Goal: Task Accomplishment & Management: Manage account settings

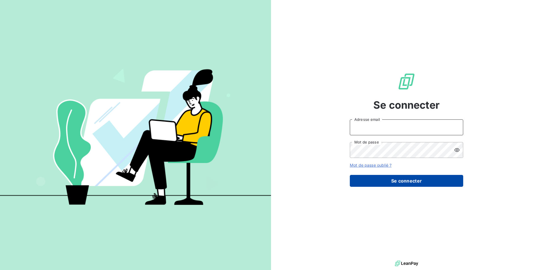
type input "klea.verjoni@met.com"
click at [383, 184] on button "Se connecter" at bounding box center [406, 181] width 113 height 12
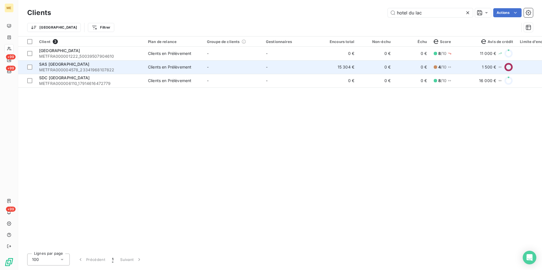
type input "hotel du lac"
click at [189, 65] on div "Clients en Prélèvement" at bounding box center [169, 67] width 43 height 6
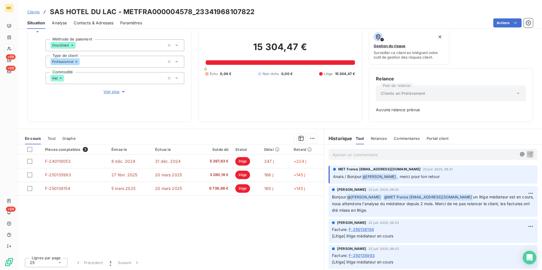
scroll to position [45, 0]
click at [367, 162] on div "Ajouter un commentaire ﻿" at bounding box center [433, 155] width 218 height 20
click at [366, 161] on div "Ajouter un commentaire ﻿" at bounding box center [433, 155] width 218 height 20
click at [358, 156] on p "Ajouter un commentaire ﻿" at bounding box center [424, 155] width 184 height 7
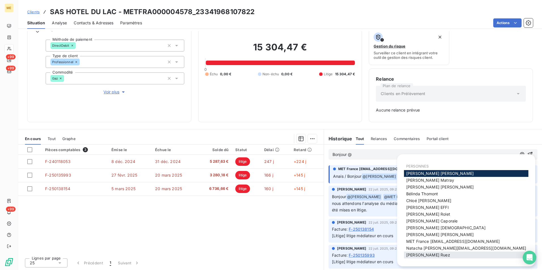
click at [424, 253] on span "Xavier Ruez" at bounding box center [428, 255] width 44 height 5
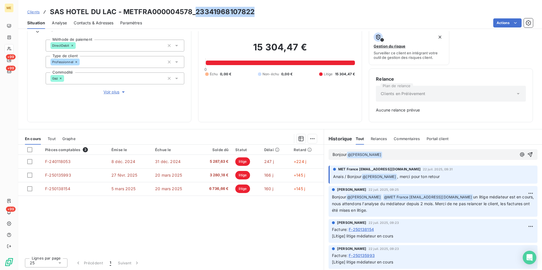
drag, startPoint x: 256, startPoint y: 11, endPoint x: 194, endPoint y: 10, distance: 62.1
click at [194, 10] on div "Clients SAS HOTEL DU LAC - METFRA000004578_23341968107822" at bounding box center [280, 12] width 524 height 10
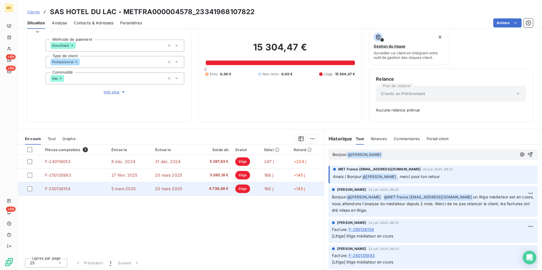
click at [64, 189] on span "F-250138154" at bounding box center [57, 188] width 25 height 5
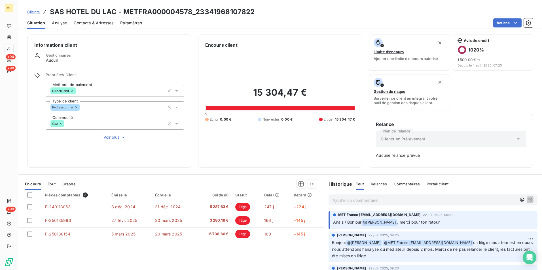
click at [391, 197] on p "Ajouter un commentaire ﻿" at bounding box center [424, 200] width 184 height 7
click at [348, 197] on div "Ajouter un commentaire ﻿" at bounding box center [424, 200] width 184 height 8
click at [519, 200] on icon "button" at bounding box center [522, 200] width 6 height 6
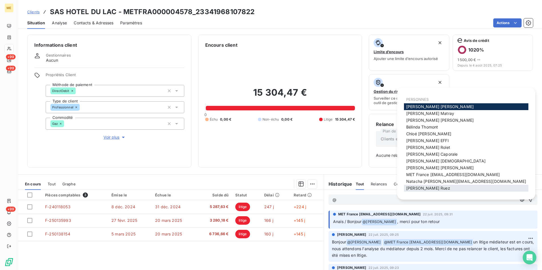
click at [441, 188] on div "Xavier Ruez" at bounding box center [466, 188] width 124 height 7
click at [419, 192] on div "PERSONNES Allison CEBALLOS Amélie Matray Antony Cruz Garavito Bélinda Thomont C…" at bounding box center [466, 143] width 124 height 99
click at [417, 190] on span "Xavier Ruez" at bounding box center [428, 188] width 44 height 5
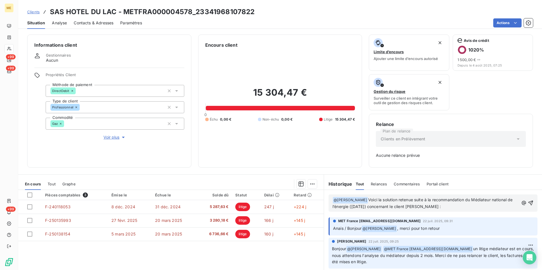
scroll to position [6, 0]
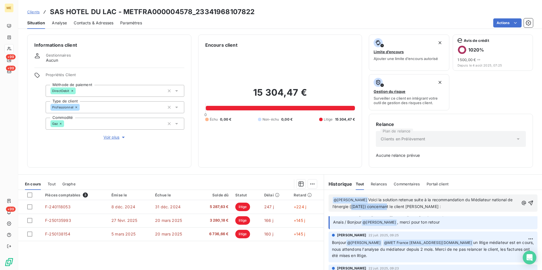
drag, startPoint x: 379, startPoint y: 205, endPoint x: 349, endPoint y: 207, distance: 29.5
click at [349, 207] on span "Voici la solution retenue suite à la recommandation du Médiateur national de l’…" at bounding box center [422, 203] width 181 height 12
drag, startPoint x: 447, startPoint y: 206, endPoint x: 348, endPoint y: 206, distance: 98.6
click at [348, 206] on p "﻿ @ Xavier Ruez ﻿ Voici la solution retenue suite à la recommandation du Médiat…" at bounding box center [425, 203] width 186 height 13
click at [414, 205] on p "﻿ @ Xavier Ruez ﻿ Voici la solution retenue suite à la recommandation du Médiat…" at bounding box center [425, 203] width 186 height 13
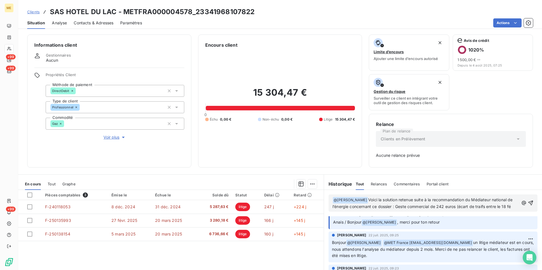
scroll to position [13, 0]
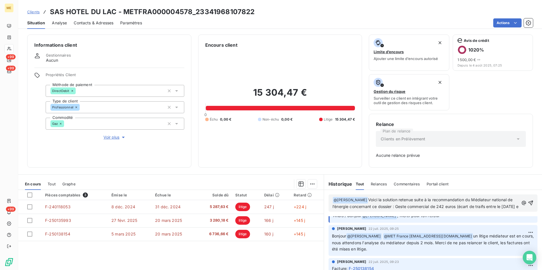
click at [364, 210] on p "﻿ @ Xavier Ruez ﻿ Voici la solution retenue suite à la recommandation du Médiat…" at bounding box center [425, 203] width 186 height 13
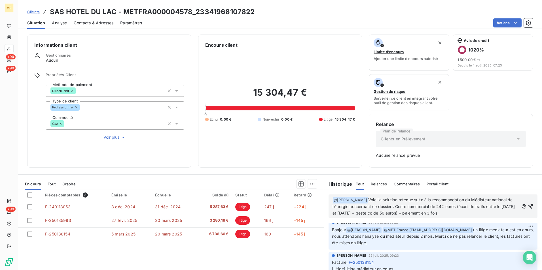
scroll to position [0, 0]
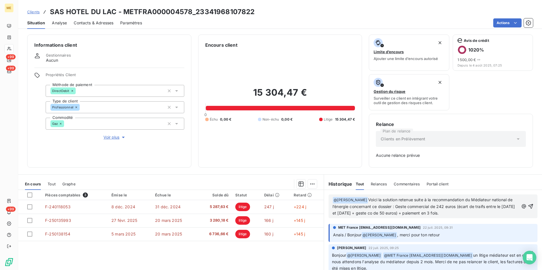
click at [395, 207] on span "Voici la solution retenue suite à la recommandation du Médiateur national de l’…" at bounding box center [424, 206] width 184 height 18
click at [463, 212] on p "﻿ @ Xavier Ruez ﻿ Voici la solution retenue suite à la recommandation du Médiat…" at bounding box center [425, 207] width 186 height 20
click at [393, 207] on span "Voici la solution retenue suite à la recommandation du Médiateur national de l’…" at bounding box center [424, 206] width 184 height 18
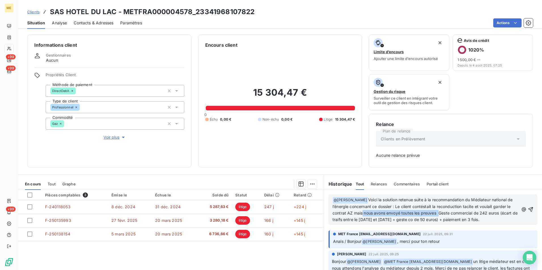
drag, startPoint x: 437, startPoint y: 215, endPoint x: 360, endPoint y: 213, distance: 76.8
click at [360, 213] on span "Voici la solution retenue suite à la recommandation du Médiateur national de l’…" at bounding box center [425, 209] width 186 height 25
click at [424, 207] on span "Voici la solution retenue suite à la recommandation du Médiateur national de l’…" at bounding box center [425, 209] width 186 height 25
click at [434, 213] on span "Voici la solution retenue suite à la recommandation du Médiateur national de l’…" at bounding box center [425, 209] width 186 height 25
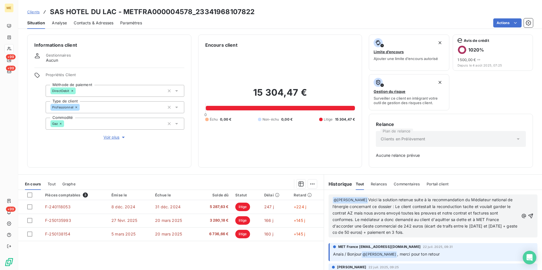
drag, startPoint x: 437, startPoint y: 233, endPoint x: 356, endPoint y: 199, distance: 88.3
click at [356, 199] on p "﻿ @ Xavier Ruez ﻿ Voici la solution retenue suite à la recommandation du Médiat…" at bounding box center [425, 216] width 186 height 39
copy span "Voici la solution retenue suite à la recommandation du Médiateur national de l’…"
click at [422, 235] on p "﻿ @ Xavier Ruez ﻿ Voici la solution retenue suite à la recommandation du Médiat…" at bounding box center [425, 216] width 186 height 39
drag, startPoint x: 424, startPoint y: 235, endPoint x: 395, endPoint y: 206, distance: 41.1
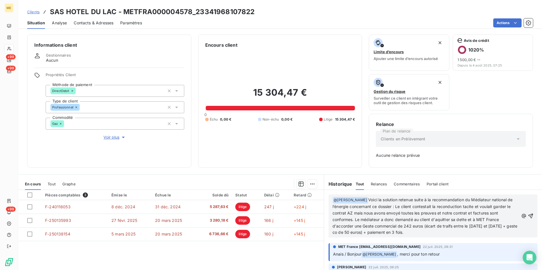
click at [395, 206] on p "﻿ @ Xavier Ruez ﻿ Voici la solution retenue suite à la recommandation du Médiat…" at bounding box center [425, 216] width 186 height 39
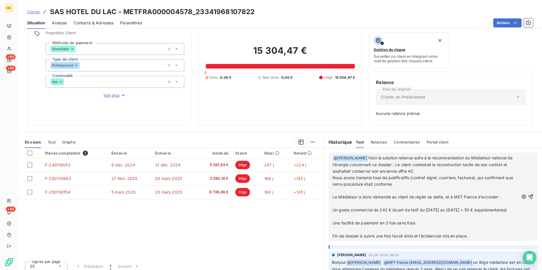
scroll to position [43, 0]
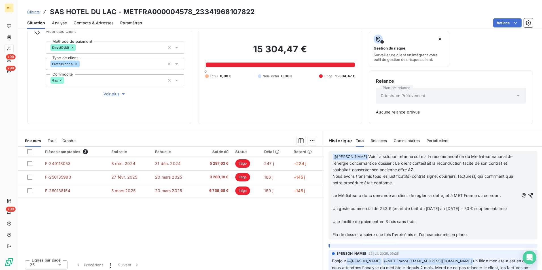
click at [332, 175] on span "Nous avons transmis tous les justificatifs (contrat signé, courriers, factures)…" at bounding box center [423, 179] width 182 height 11
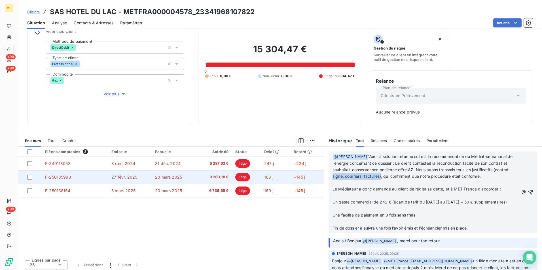
drag, startPoint x: 380, startPoint y: 177, endPoint x: 318, endPoint y: 176, distance: 61.5
click at [318, 176] on div "En cours Tout Graphe Pièces comptables 3 Émise le Échue le Solde dû Statut Déla…" at bounding box center [280, 202] width 524 height 142
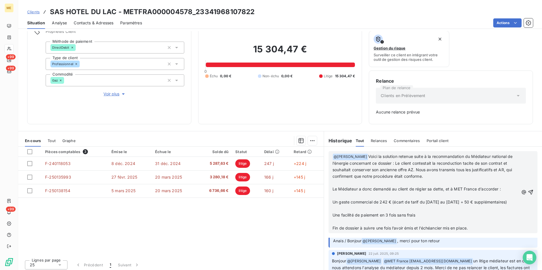
click at [366, 188] on span "Le Médiateur a donc demandé au client de régler sa dette, et à MET France d’acc…" at bounding box center [416, 189] width 168 height 5
click at [392, 187] on span "Le Médiateur a donc demandé au client de régler sa dette, et à MET France d’acc…" at bounding box center [416, 189] width 168 height 5
click at [435, 175] on p "﻿ @ Xavier Ruez ﻿ Voici la solution retenue suite à la recommandation du Médiat…" at bounding box center [425, 167] width 186 height 26
click at [332, 190] on span "Le Médiateur a donc demandé au client de régler sa dette, et à MET France d’acc…" at bounding box center [416, 189] width 168 height 5
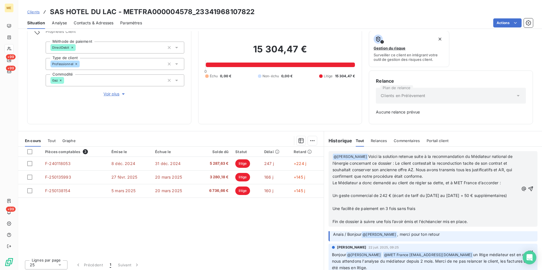
scroll to position [3, 0]
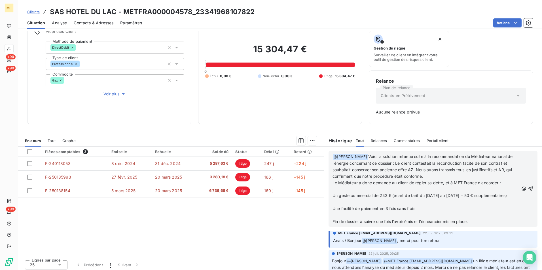
click at [376, 190] on p "﻿" at bounding box center [425, 189] width 186 height 7
click at [440, 185] on span "Le Médiateur a donc demandé au client de régler sa dette, et à MET France d’acc…" at bounding box center [416, 182] width 168 height 5
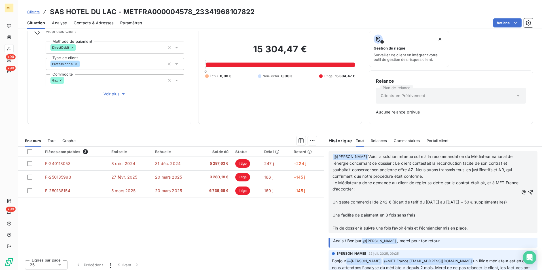
click at [468, 186] on p "Le Médiateur a donc demandé au client de régler sa dette car le contrat était o…" at bounding box center [425, 186] width 186 height 13
click at [396, 196] on p "﻿" at bounding box center [425, 196] width 186 height 7
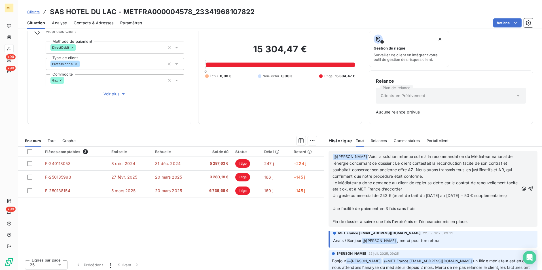
click at [379, 206] on p "﻿" at bounding box center [425, 202] width 186 height 7
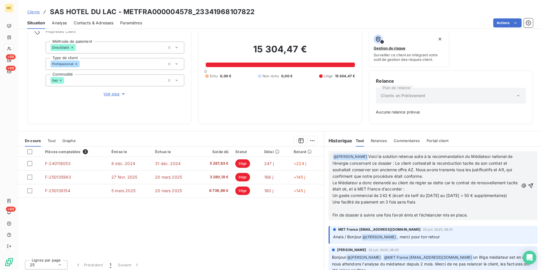
click at [362, 198] on span "Un geste commercial de 242 € (écart de tarif du 18 février au 18 mars + 50 € su…" at bounding box center [419, 195] width 174 height 5
click at [385, 212] on p "﻿" at bounding box center [425, 209] width 186 height 7
click at [332, 205] on span "Une facilité de paiement en 3 fois sans frais" at bounding box center [373, 202] width 83 height 5
click at [333, 212] on p "﻿" at bounding box center [425, 209] width 186 height 7
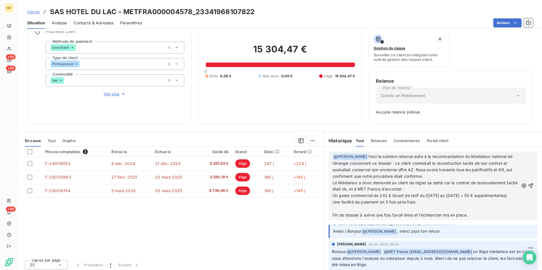
scroll to position [6, 0]
click at [391, 218] on span "Fin de dossier à suivre une fois l’avoir émis et l’échéancier mis en place." at bounding box center [399, 215] width 135 height 5
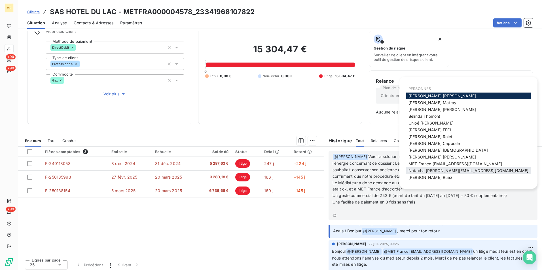
click at [431, 171] on span "Natacha natacha.procter@met.com" at bounding box center [468, 170] width 120 height 5
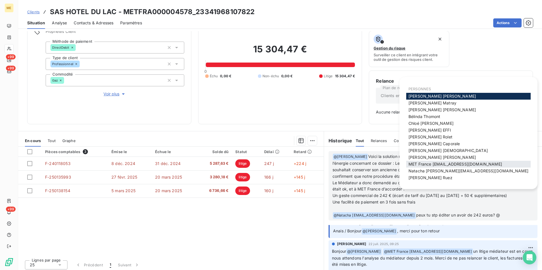
click at [455, 164] on span "MET France met-france@recouvrement.met.com" at bounding box center [455, 164] width 94 height 5
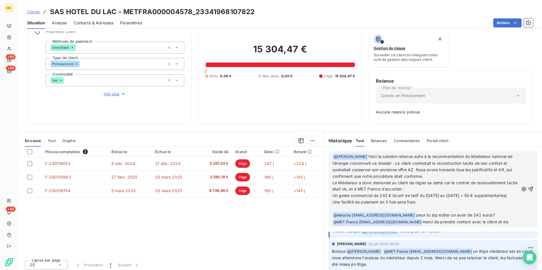
scroll to position [19, 0]
click at [398, 231] on span "merci de prendre contact avec le client et de demander de régler le solde qui e…" at bounding box center [420, 226] width 177 height 12
click at [361, 198] on span "Un geste commercial de 242 € (écart de tarif du 18 février au 18 mars + 50 € su…" at bounding box center [419, 195] width 174 height 5
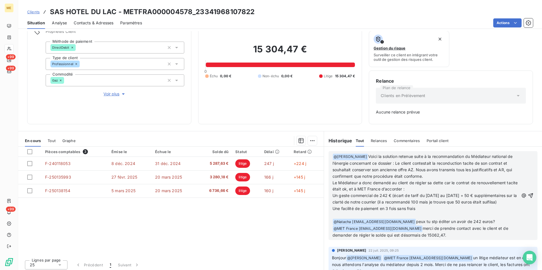
scroll to position [26, 0]
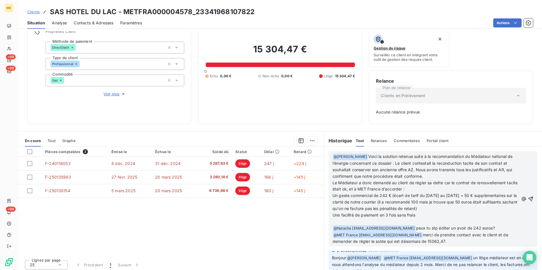
click at [398, 218] on p "Une facilité de paiement en 3 fois sans frais" at bounding box center [425, 215] width 186 height 7
click at [338, 207] on span "Un geste commercial de 242 € (écart de tarif du 18 février au 18 mars + 50 € su…" at bounding box center [425, 202] width 186 height 18
click at [431, 214] on p "Une facilité de paiement en 3 fois sans frais" at bounding box center [425, 215] width 186 height 7
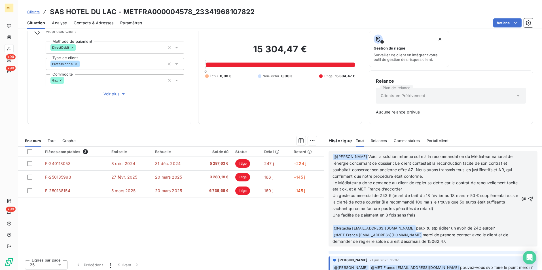
scroll to position [0, 0]
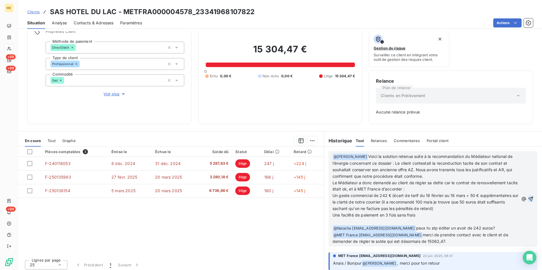
click at [528, 198] on icon "button" at bounding box center [530, 199] width 5 height 5
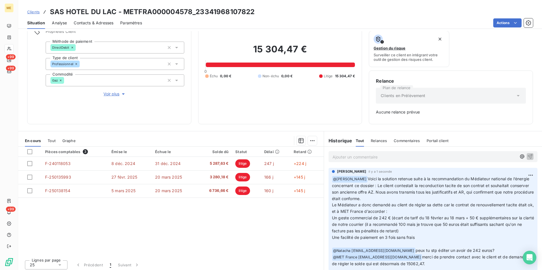
click at [33, 151] on div at bounding box center [32, 151] width 11 height 5
click at [31, 151] on div at bounding box center [29, 151] width 5 height 5
click at [307, 145] on html "ME +99 +99 +99 Clients SAS HOTEL DU LAC - METFRA000004578_23341968107822 Situat…" at bounding box center [271, 135] width 542 height 270
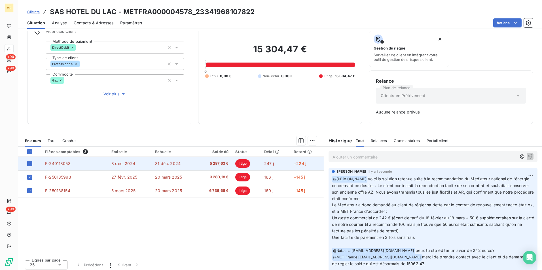
drag, startPoint x: 195, startPoint y: 208, endPoint x: 55, endPoint y: 167, distance: 145.4
click at [55, 167] on td "F-240118053" at bounding box center [75, 164] width 66 height 14
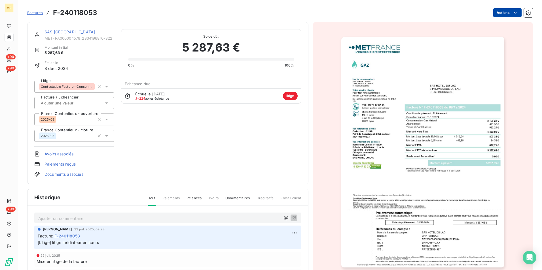
click at [498, 12] on html "ME +99 +99 +99 Factures F-240118053 Actions SAS HOTEL DU LAC METFRA000004578_23…" at bounding box center [271, 135] width 542 height 270
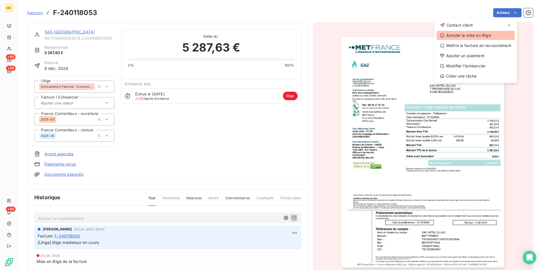
click at [466, 34] on div "Annuler la mise en litige" at bounding box center [475, 35] width 78 height 9
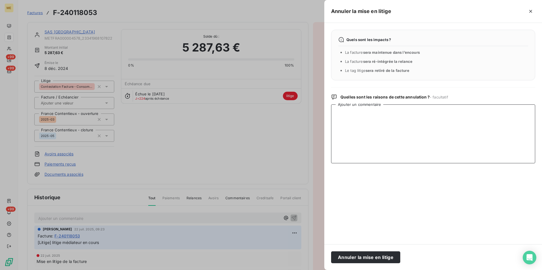
click at [382, 136] on textarea "Ajouter un commentaire" at bounding box center [433, 134] width 204 height 59
type textarea "R"
click at [367, 113] on textarea "Litige médiateur clos" at bounding box center [433, 134] width 204 height 59
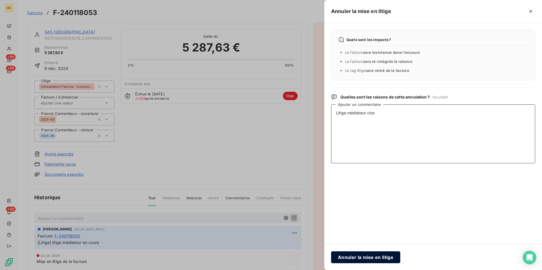
type textarea "Litige médiateur clos"
click at [383, 254] on button "Annuler la mise en litige" at bounding box center [365, 258] width 69 height 12
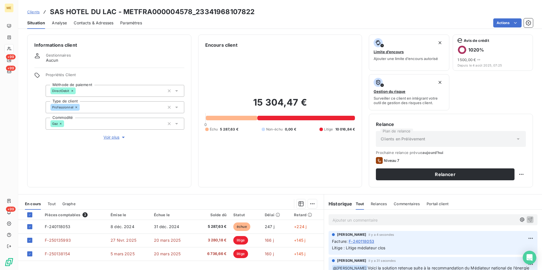
scroll to position [34, 0]
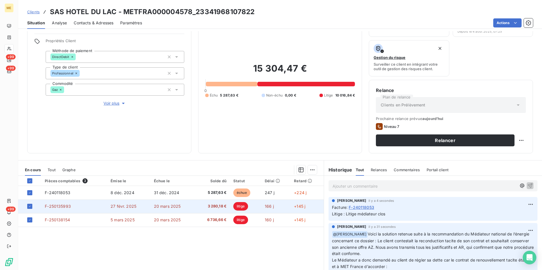
click at [61, 201] on td "F-250135993" at bounding box center [74, 207] width 66 height 14
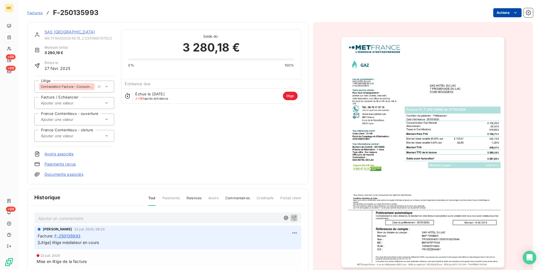
click at [499, 16] on html "ME +99 +99 +99 Factures F-250135993 Actions SAS HOTEL DU LAC METFRA000004578_23…" at bounding box center [271, 135] width 542 height 270
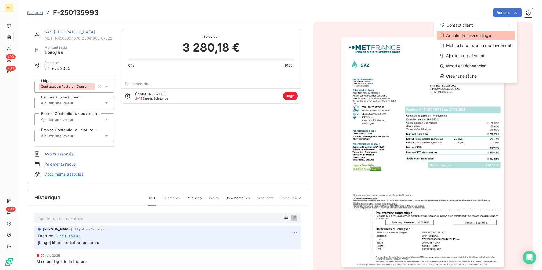
click at [472, 34] on div "Annuler la mise en litige" at bounding box center [475, 35] width 78 height 9
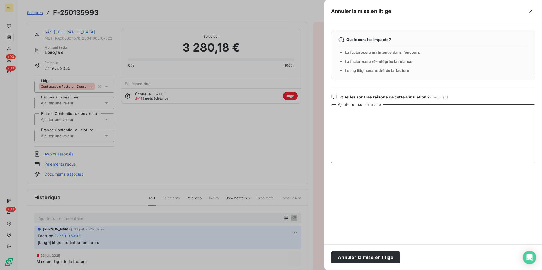
click at [371, 119] on textarea "Ajouter un commentaire" at bounding box center [433, 134] width 204 height 59
paste textarea "Litige médiateur clos"
type textarea "Litige médiateur clos"
click at [381, 259] on button "Annuler la mise en litige" at bounding box center [365, 258] width 69 height 12
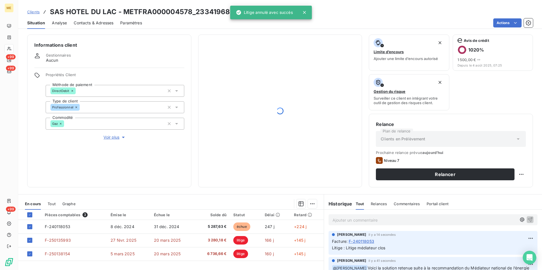
scroll to position [66, 0]
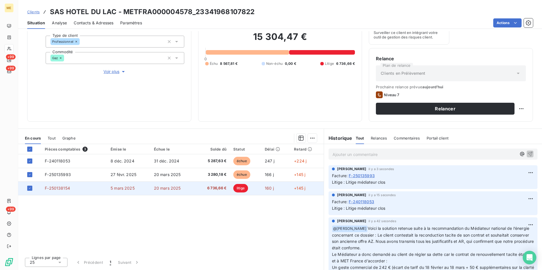
click at [63, 190] on span "F-250138154" at bounding box center [57, 188] width 25 height 5
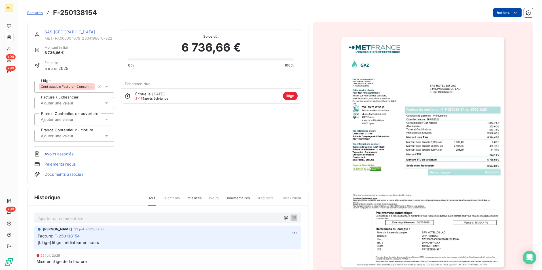
click at [502, 13] on html "ME +99 +99 +99 Factures F-250138154 Actions SAS HOTEL DU LAC METFRA000004578_23…" at bounding box center [271, 135] width 542 height 270
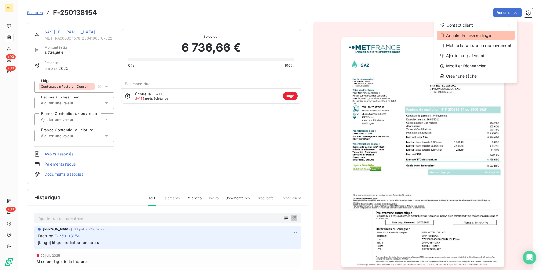
click at [481, 33] on div "Annuler la mise en litige" at bounding box center [475, 35] width 78 height 9
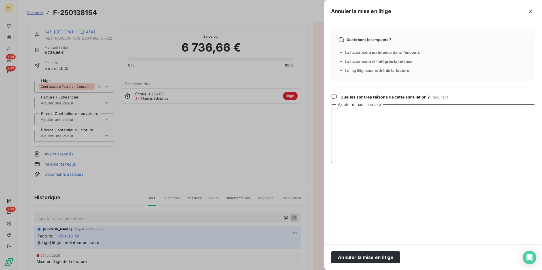
click at [386, 111] on textarea "Ajouter un commentaire" at bounding box center [433, 134] width 204 height 59
paste textarea "Litige médiateur clos"
type textarea "Litige médiateur clos"
click at [379, 255] on button "Annuler la mise en litige" at bounding box center [365, 258] width 69 height 12
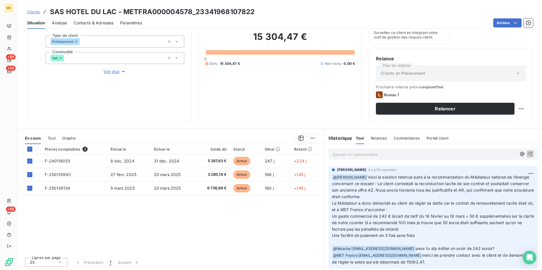
scroll to position [77, 0]
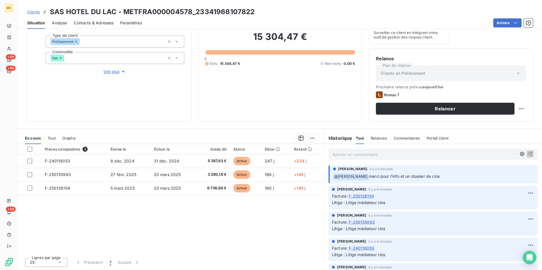
click at [418, 175] on span "merci pour l'info et un dossier de clos" at bounding box center [404, 176] width 71 height 5
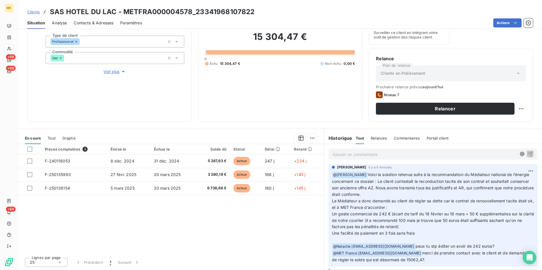
scroll to position [100, 0]
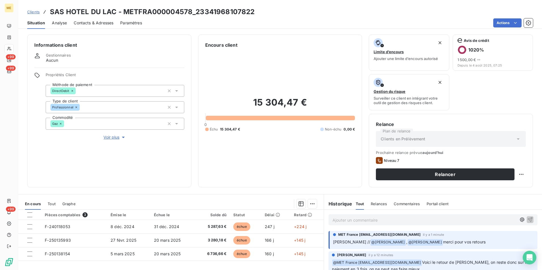
scroll to position [320, 0]
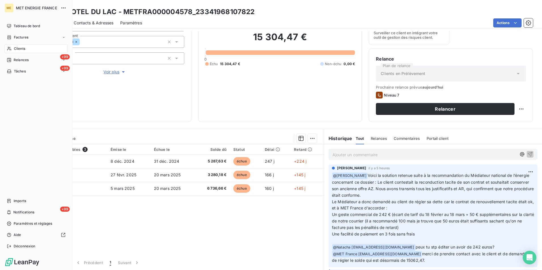
click at [9, 48] on icon at bounding box center [9, 48] width 5 height 5
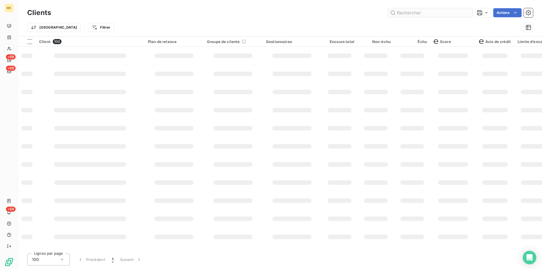
click at [404, 15] on input "text" at bounding box center [430, 12] width 85 height 9
click at [403, 14] on input "text" at bounding box center [430, 12] width 85 height 9
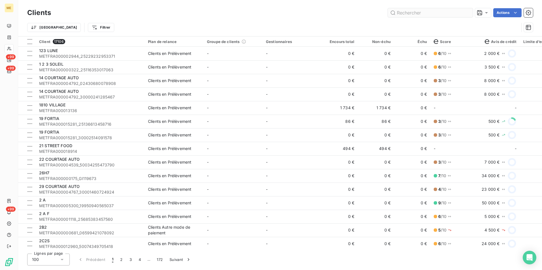
click at [403, 14] on input "text" at bounding box center [430, 12] width 85 height 9
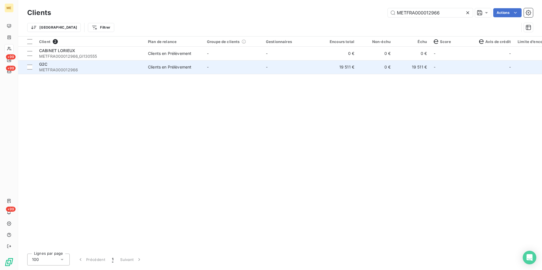
type input "METFRA000012966"
click at [306, 71] on td "-" at bounding box center [291, 67] width 59 height 14
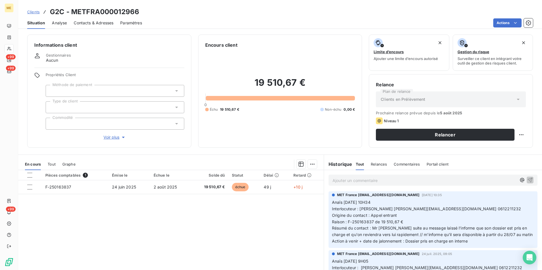
scroll to position [20, 0]
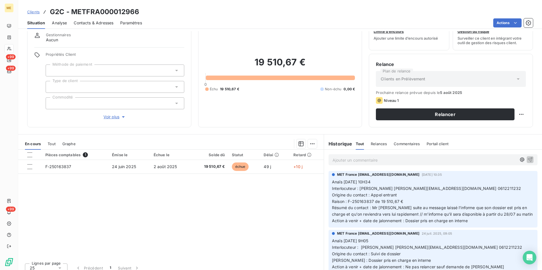
click at [54, 142] on span "Tout" at bounding box center [52, 144] width 8 height 5
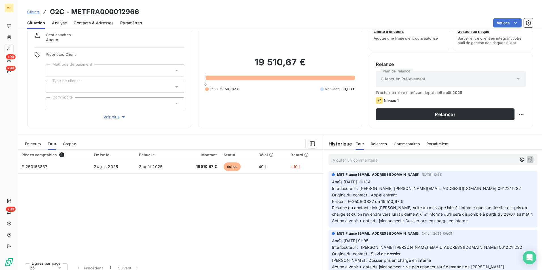
click at [28, 145] on span "En cours" at bounding box center [33, 144] width 16 height 5
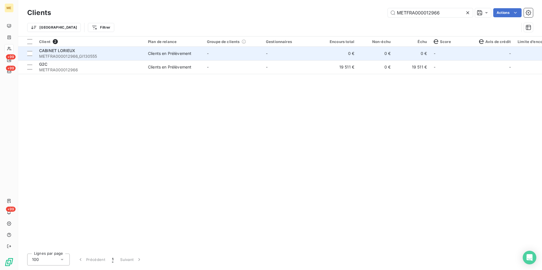
click at [180, 52] on div "Clients en Prélèvement" at bounding box center [169, 54] width 43 height 6
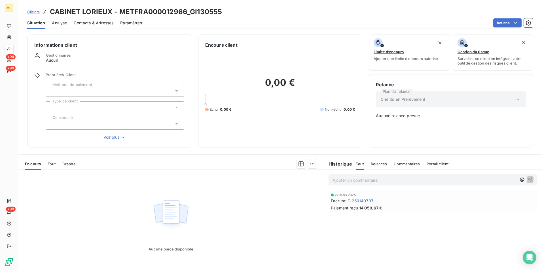
scroll to position [26, 0]
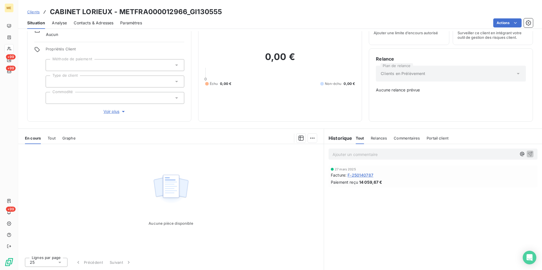
click at [51, 138] on span "Tout" at bounding box center [52, 138] width 8 height 5
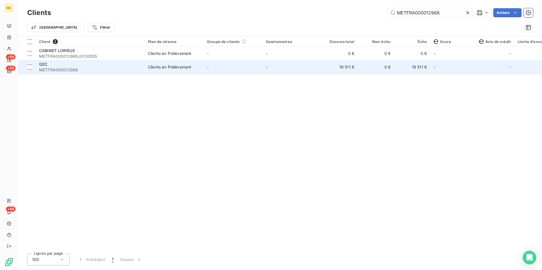
click at [92, 71] on span "METFRA000012966" at bounding box center [90, 70] width 102 height 6
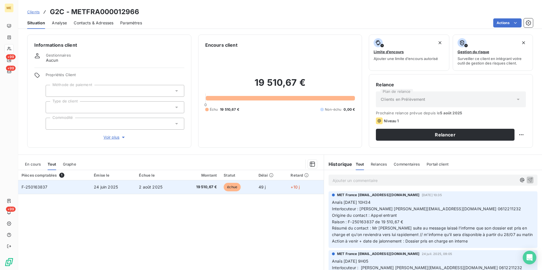
scroll to position [18, 0]
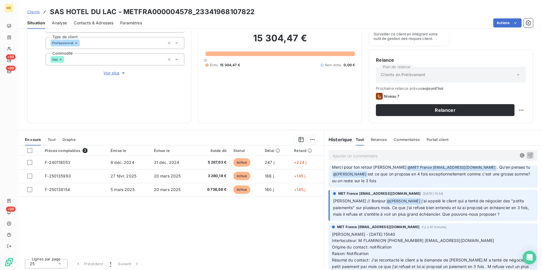
scroll to position [84, 0]
click at [442, 213] on span "j'ai appelé le client qui a tenté de négocier des "petits paiements" sur plusie…" at bounding box center [432, 208] width 198 height 18
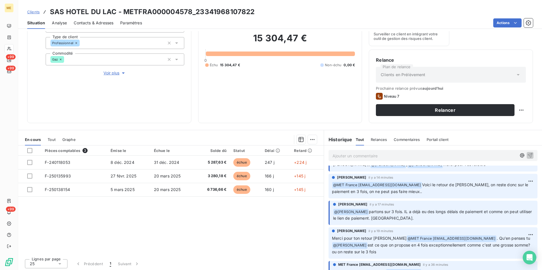
scroll to position [0, 0]
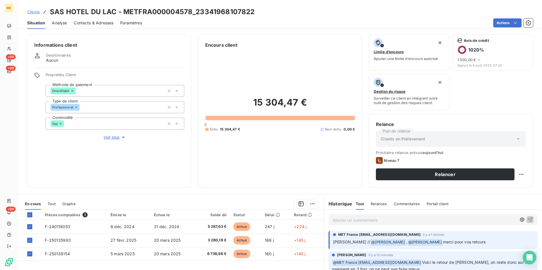
scroll to position [318, 0]
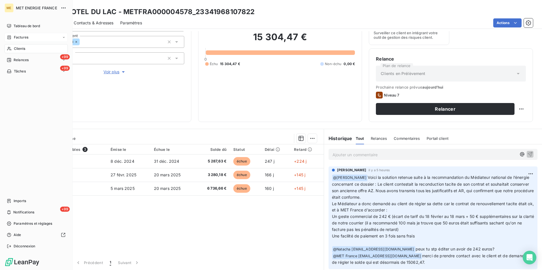
click at [26, 37] on span "Factures" at bounding box center [21, 37] width 14 height 5
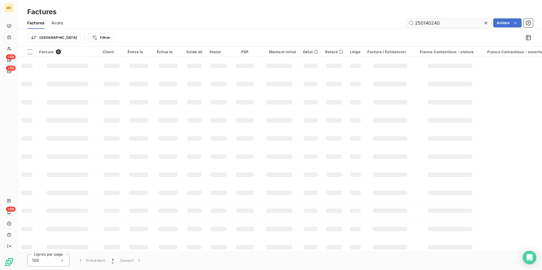
click at [442, 23] on input "250140240" at bounding box center [448, 22] width 85 height 9
type input "F-250156811"
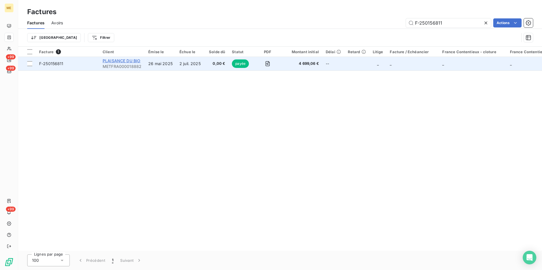
click at [121, 62] on span "PLAISANCE DU BIO" at bounding box center [122, 60] width 38 height 5
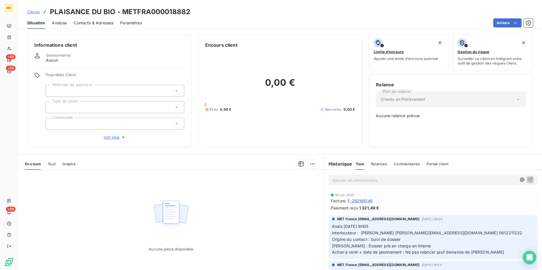
scroll to position [2, 0]
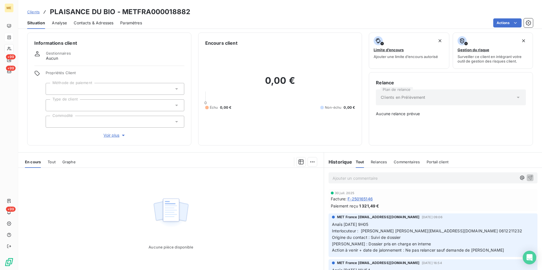
click at [56, 162] on div "En cours Tout Graphe" at bounding box center [170, 162] width 305 height 12
click at [52, 163] on span "Tout" at bounding box center [52, 162] width 8 height 5
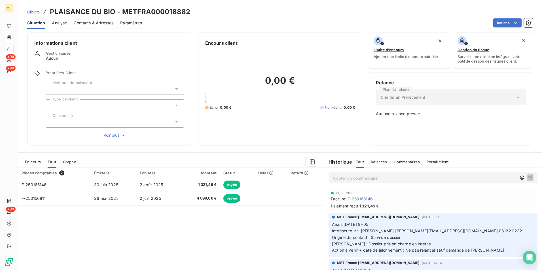
click at [104, 135] on span "Voir plus" at bounding box center [114, 136] width 23 height 6
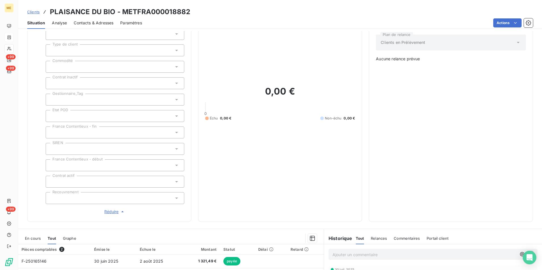
scroll to position [57, 0]
click at [113, 211] on span "Réduire" at bounding box center [114, 212] width 21 height 6
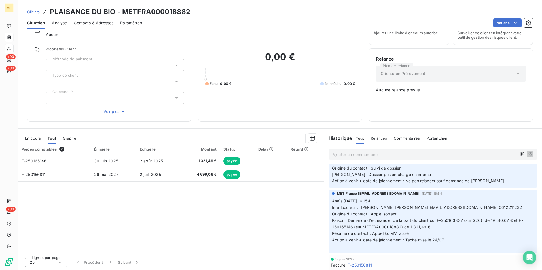
scroll to position [46, 0]
